Goal: Navigation & Orientation: Find specific page/section

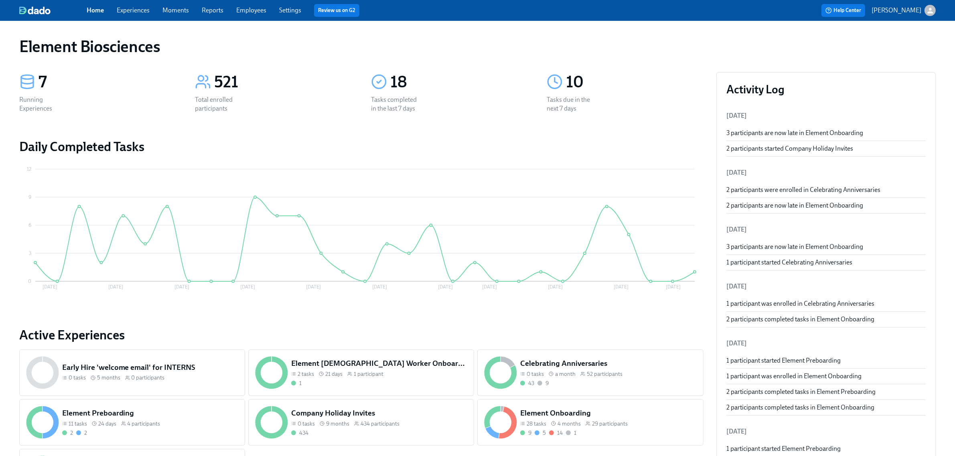
click at [139, 9] on link "Experiences" at bounding box center [133, 10] width 33 height 8
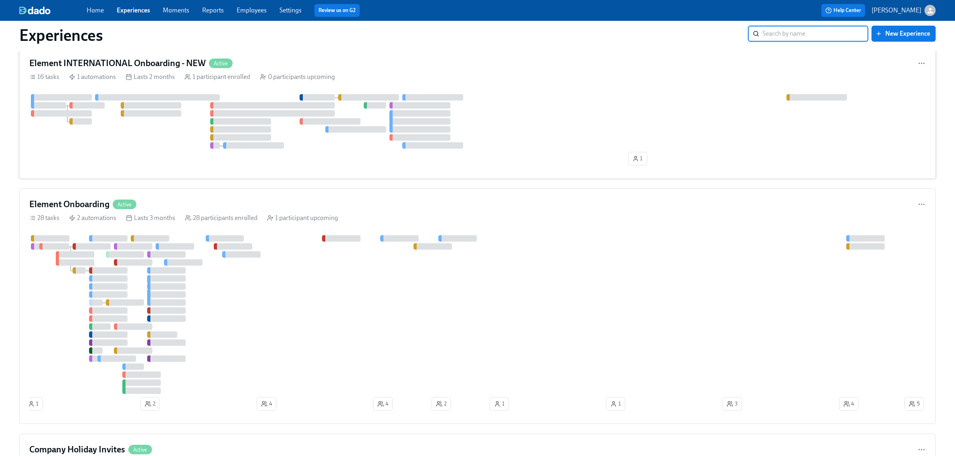
scroll to position [50, 0]
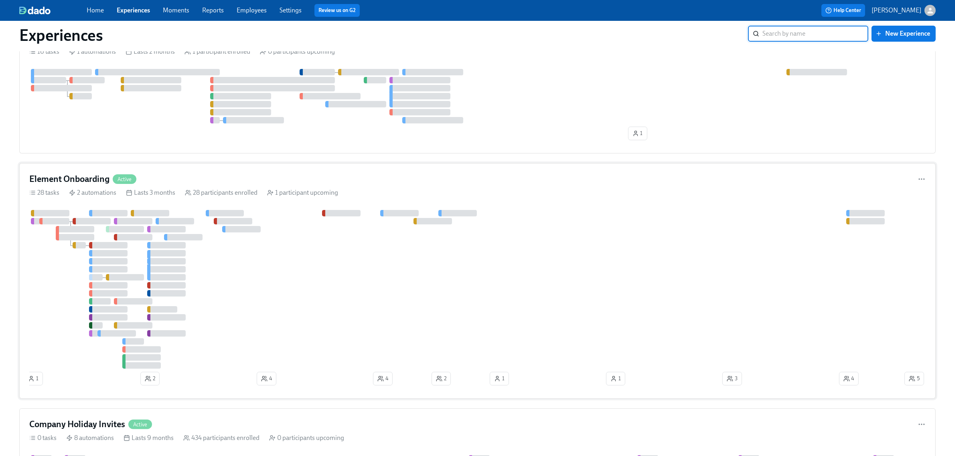
click at [508, 187] on div "Element Onboarding Active 28 tasks 2 automations Lasts 3 months 28 participants…" at bounding box center [477, 281] width 916 height 236
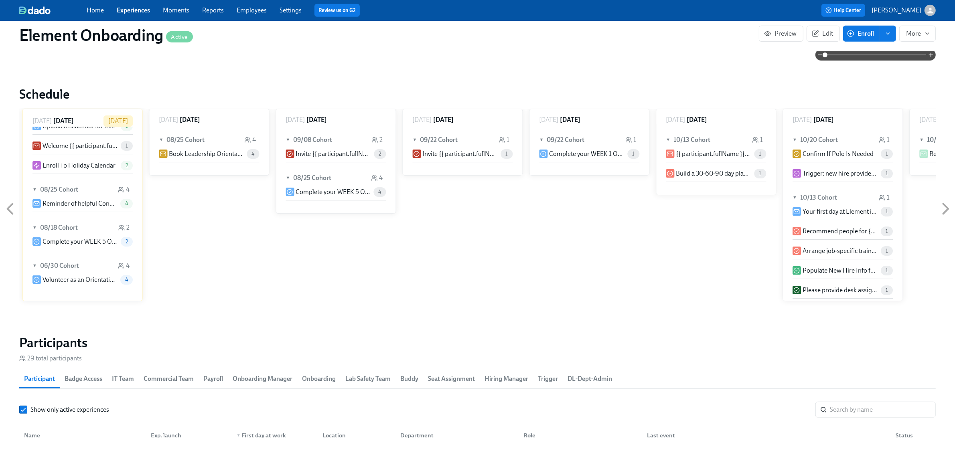
scroll to position [752, 0]
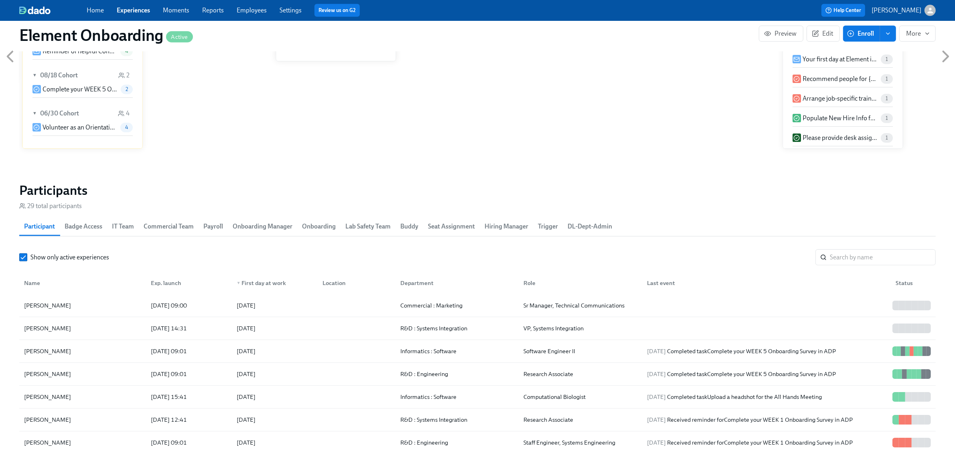
click at [418, 229] on span "Buddy" at bounding box center [409, 226] width 18 height 11
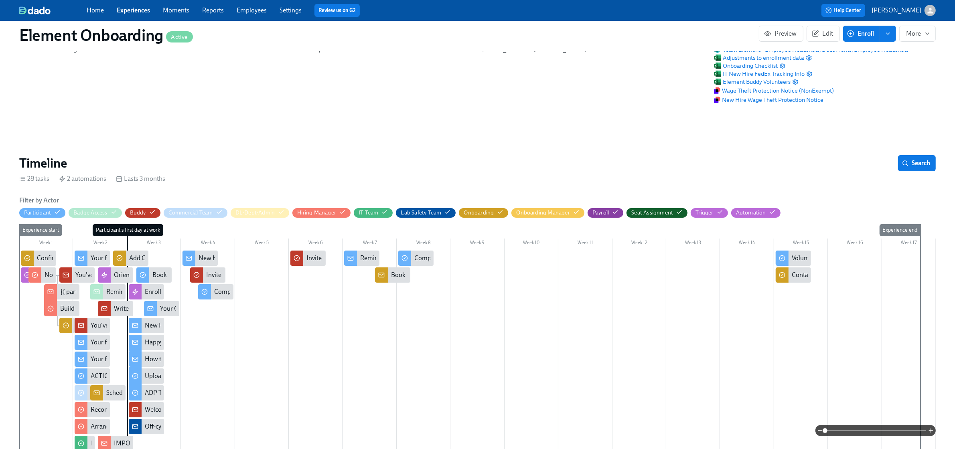
scroll to position [0, 0]
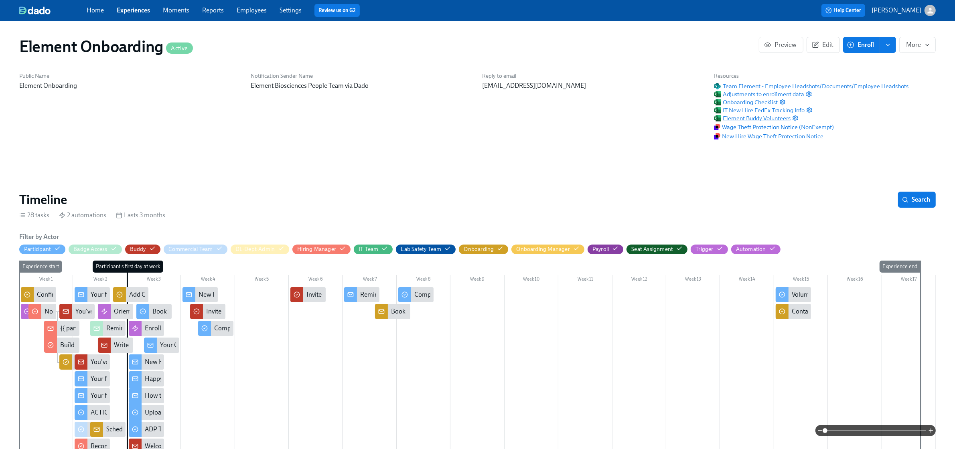
click at [738, 115] on span "Element Buddy Volunteers" at bounding box center [752, 118] width 77 height 8
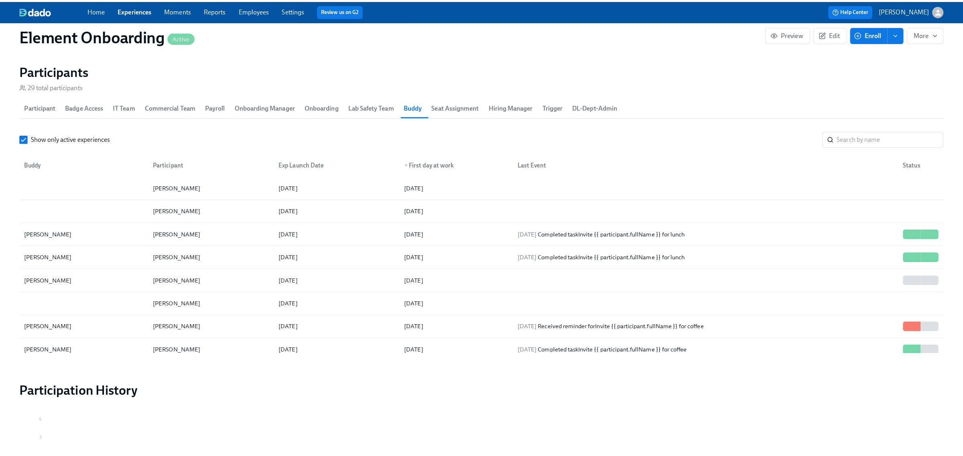
scroll to position [902, 0]
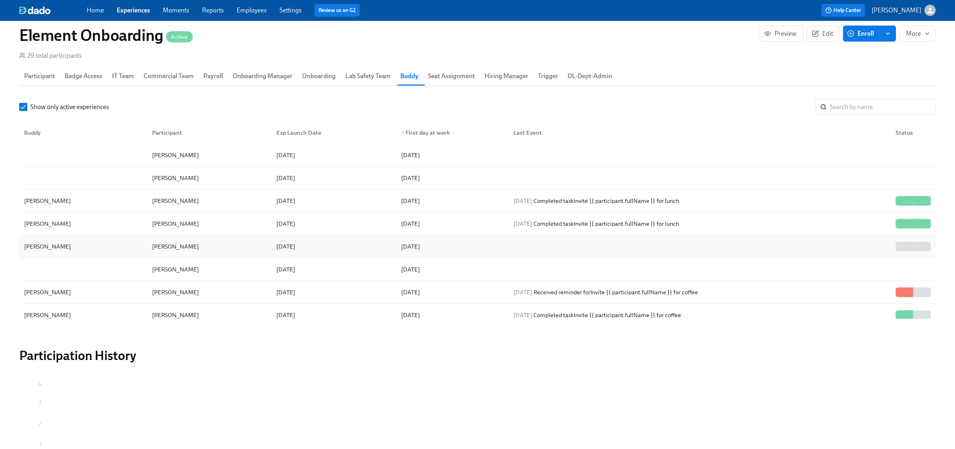
drag, startPoint x: 89, startPoint y: 247, endPoint x: 65, endPoint y: 250, distance: 23.8
click at [65, 250] on div "[PERSON_NAME]" at bounding box center [47, 247] width 53 height 10
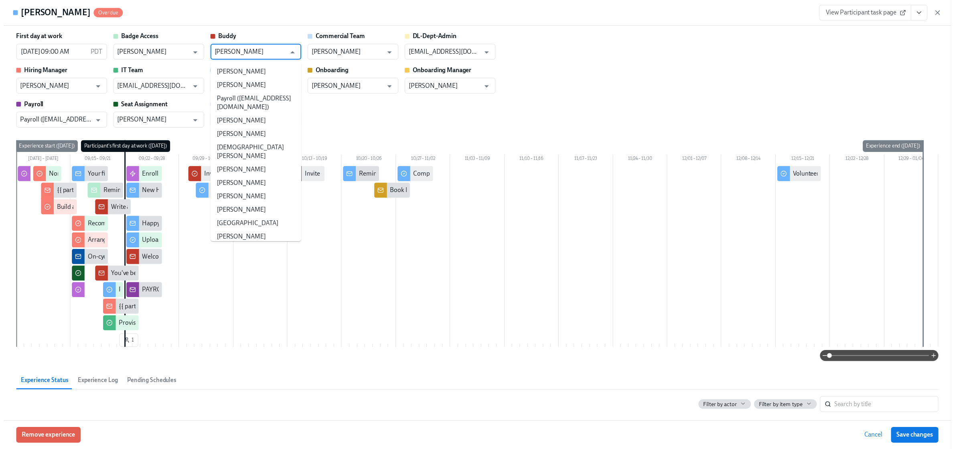
scroll to position [1264, 0]
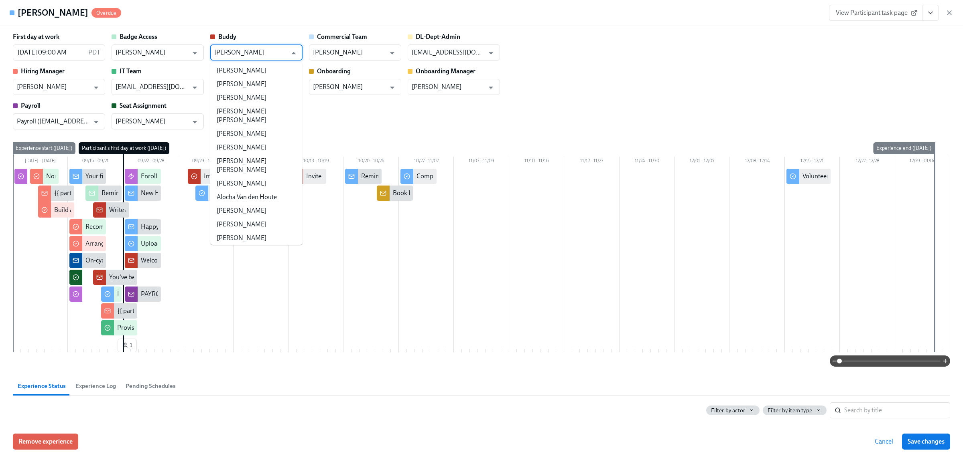
drag, startPoint x: 257, startPoint y: 55, endPoint x: 280, endPoint y: 53, distance: 23.3
click at [280, 53] on input "[PERSON_NAME]" at bounding box center [250, 53] width 73 height 16
click at [660, 103] on div "First day at work [DATE] 09:00 AM PDT ​ Badge Access [PERSON_NAME] ​ [PERSON_NA…" at bounding box center [481, 80] width 937 height 97
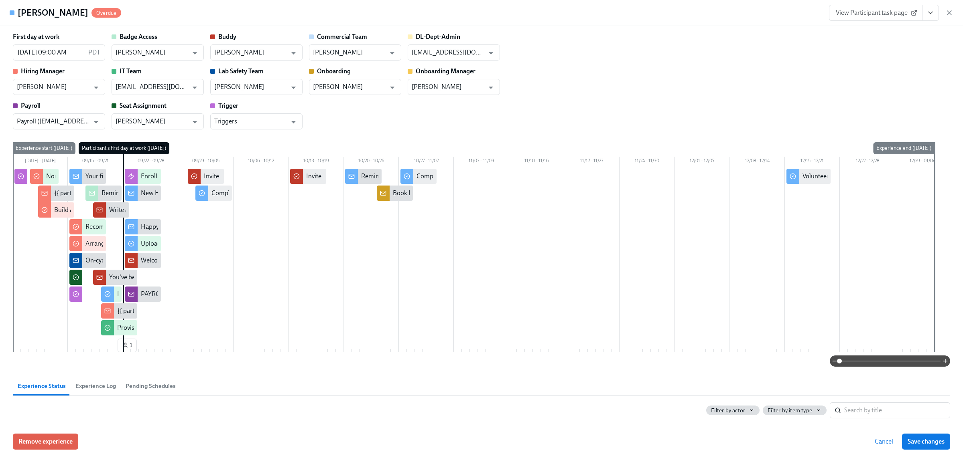
click at [948, 12] on icon "button" at bounding box center [949, 13] width 8 height 8
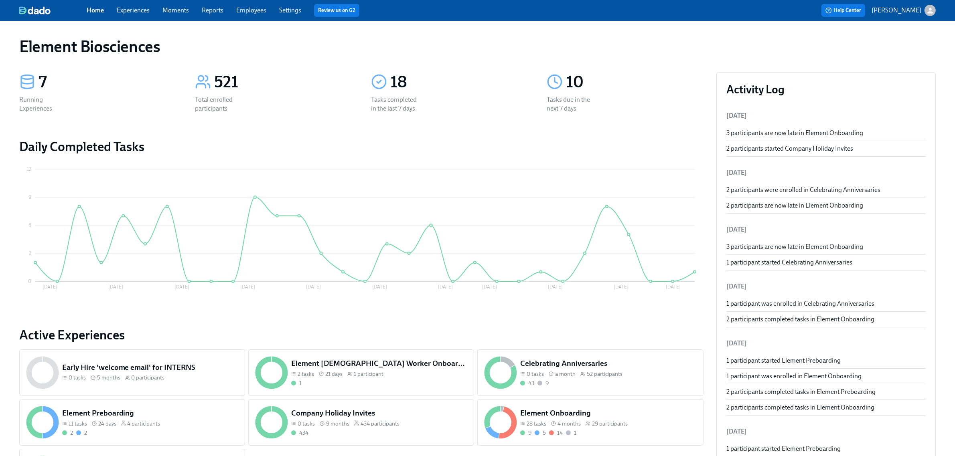
click at [138, 7] on link "Experiences" at bounding box center [133, 10] width 33 height 8
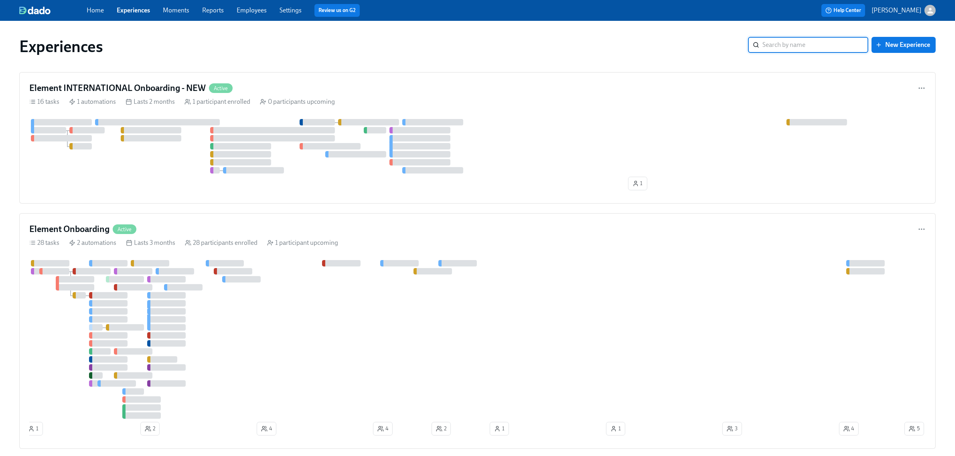
click at [251, 9] on link "Employees" at bounding box center [252, 10] width 30 height 8
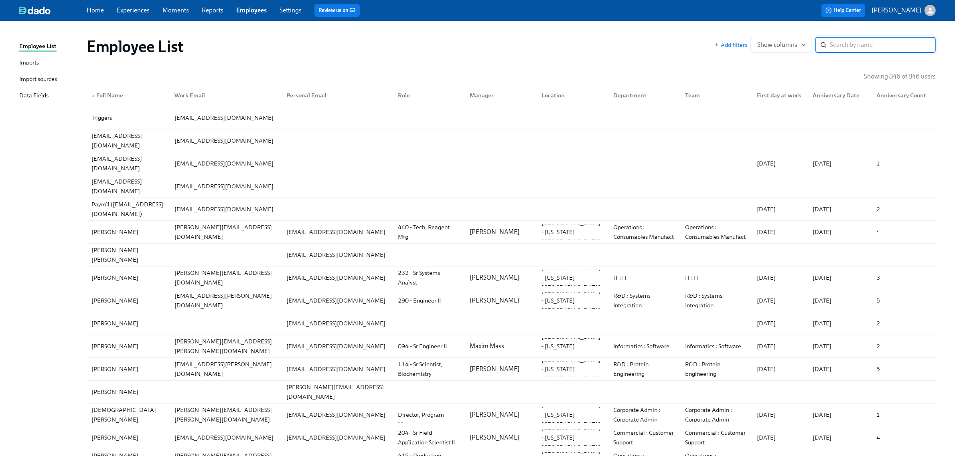
click at [142, 13] on link "Experiences" at bounding box center [133, 10] width 33 height 8
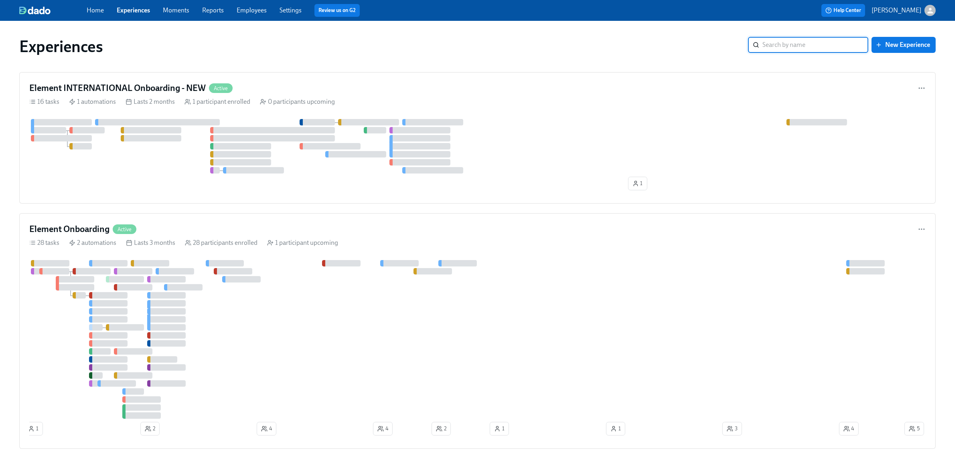
click at [448, 35] on div "Experiences ​ New Experience" at bounding box center [477, 46] width 929 height 32
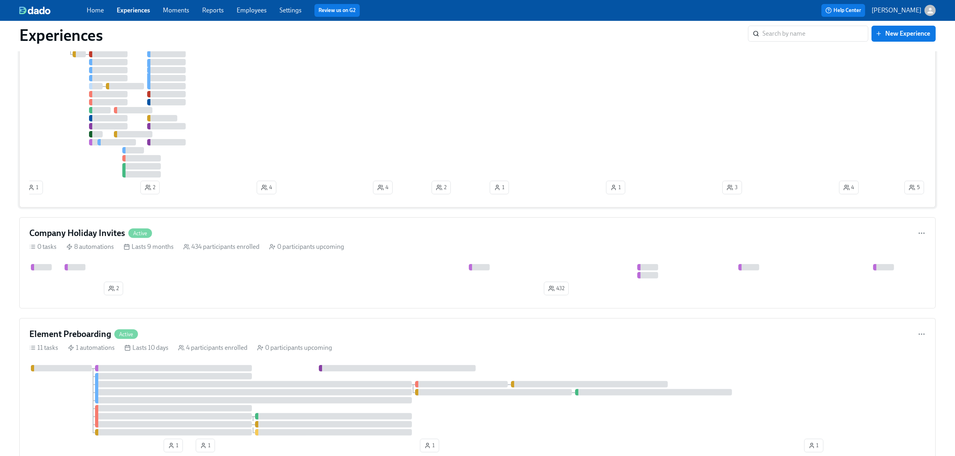
scroll to position [301, 0]
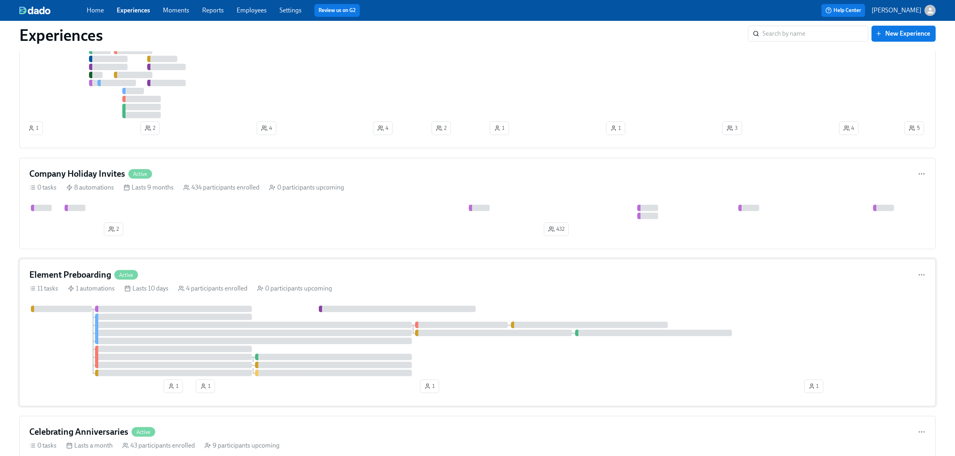
click at [209, 279] on div "Element Preboarding Active" at bounding box center [477, 275] width 896 height 12
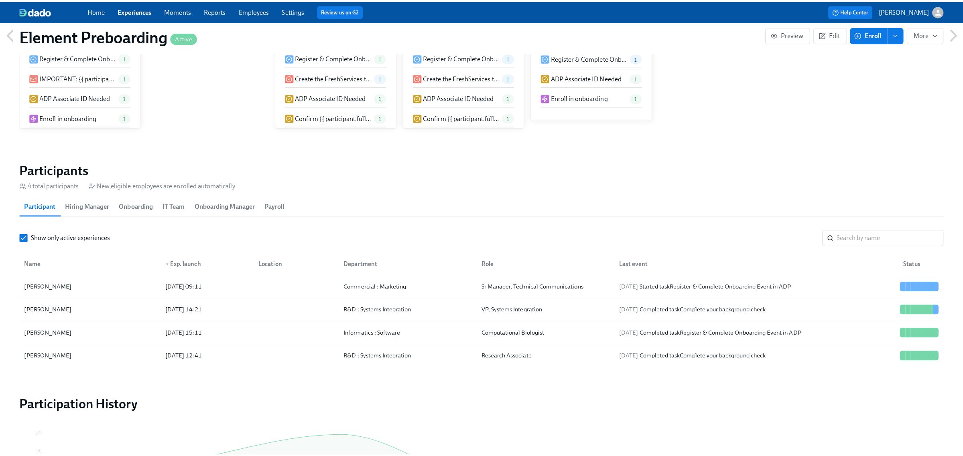
scroll to position [602, 0]
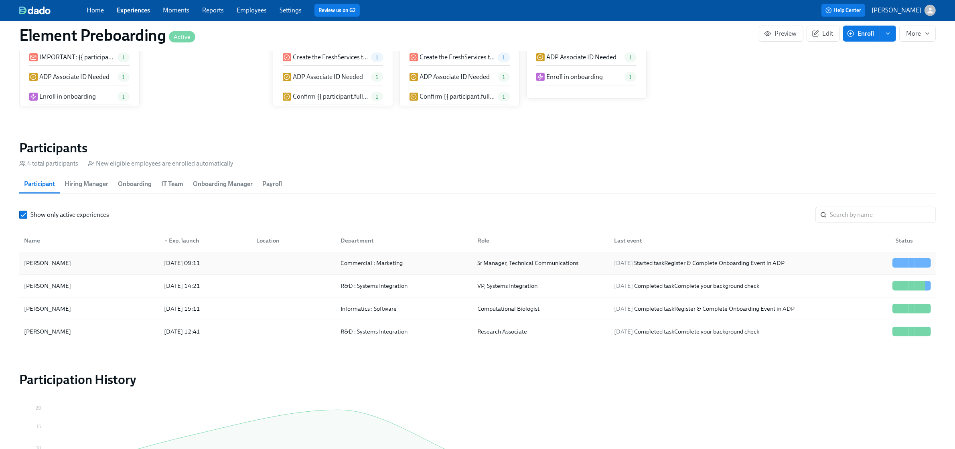
click at [136, 256] on div "[PERSON_NAME]" at bounding box center [89, 263] width 137 height 16
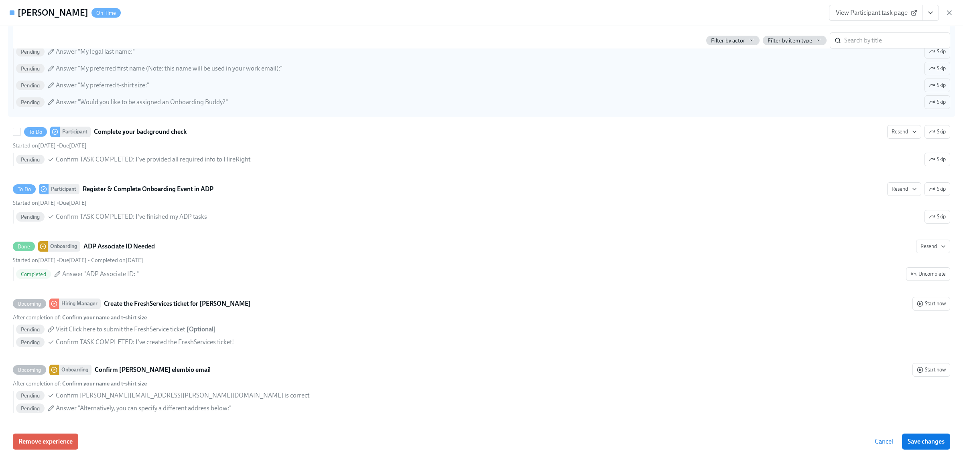
scroll to position [526, 0]
